Goal: Check status

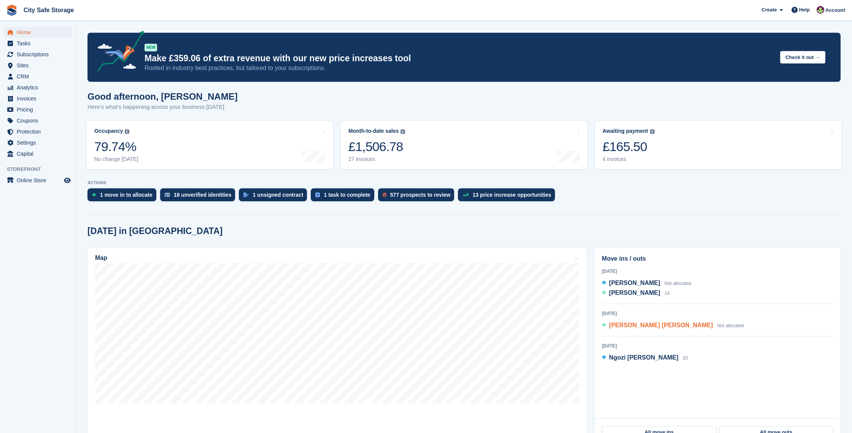
click at [627, 324] on span "Kam Hei Lai" at bounding box center [661, 325] width 104 height 6
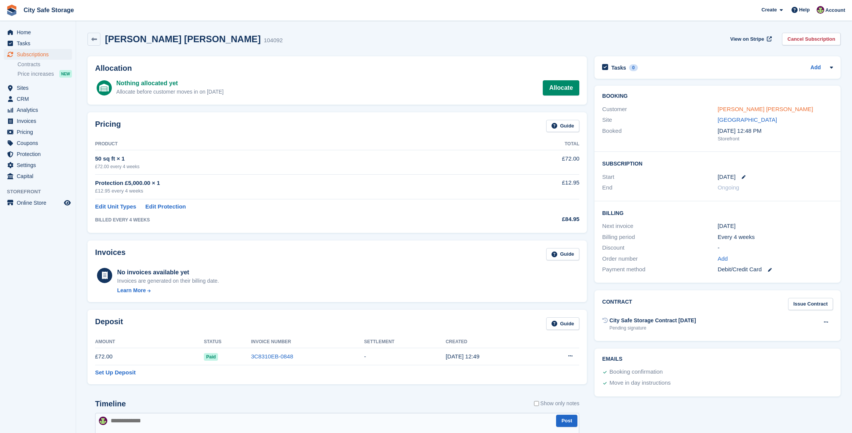
click at [727, 109] on link "Kam Hei Lai" at bounding box center [764, 109] width 95 height 6
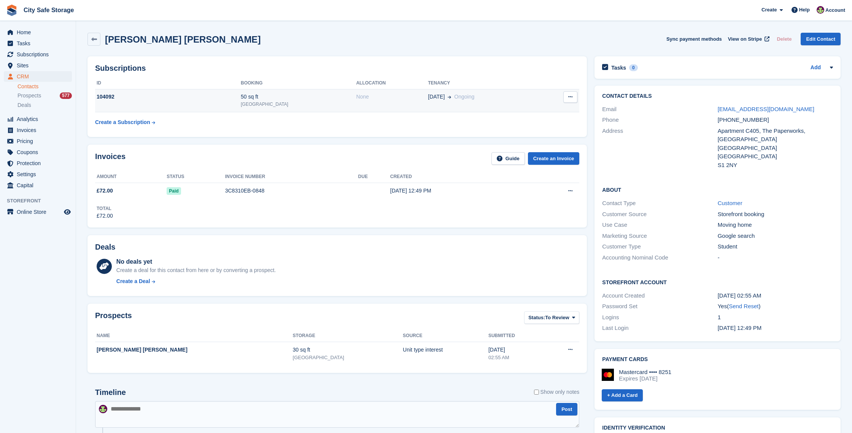
click at [356, 100] on div "None" at bounding box center [392, 97] width 72 height 8
